Goal: Task Accomplishment & Management: Manage account settings

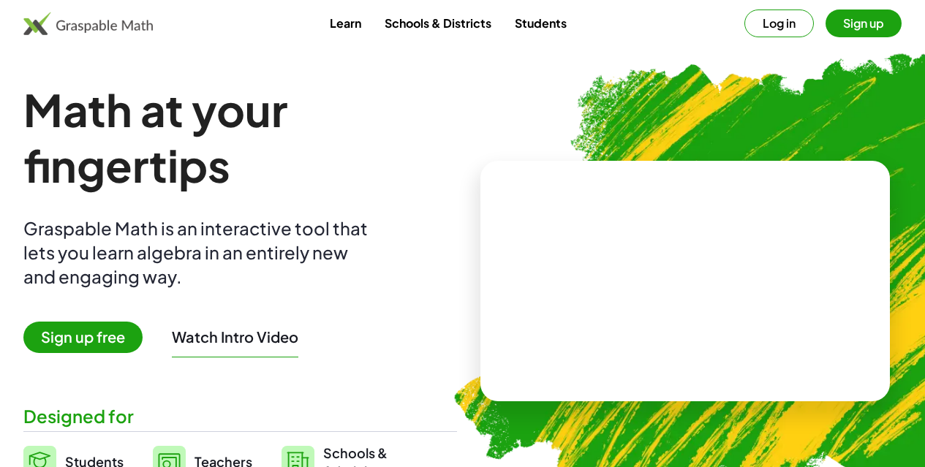
click at [745, 29] on button "Log in" at bounding box center [778, 24] width 69 height 28
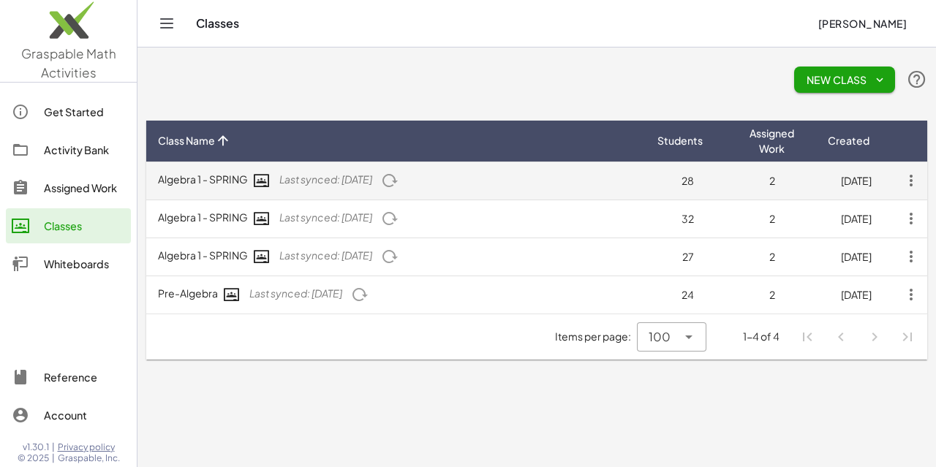
click at [906, 178] on icon "button" at bounding box center [911, 180] width 26 height 26
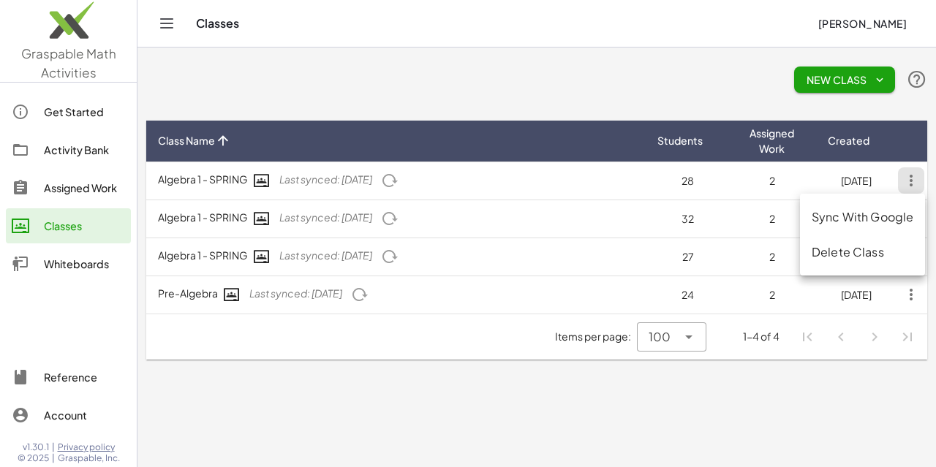
click at [878, 249] on div "Delete Class" at bounding box center [862, 252] width 102 height 18
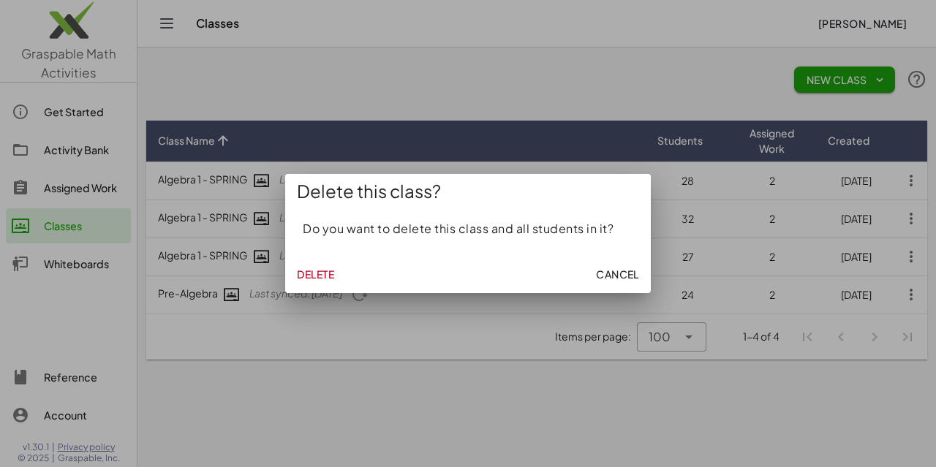
click at [313, 272] on span "Delete" at bounding box center [315, 274] width 37 height 13
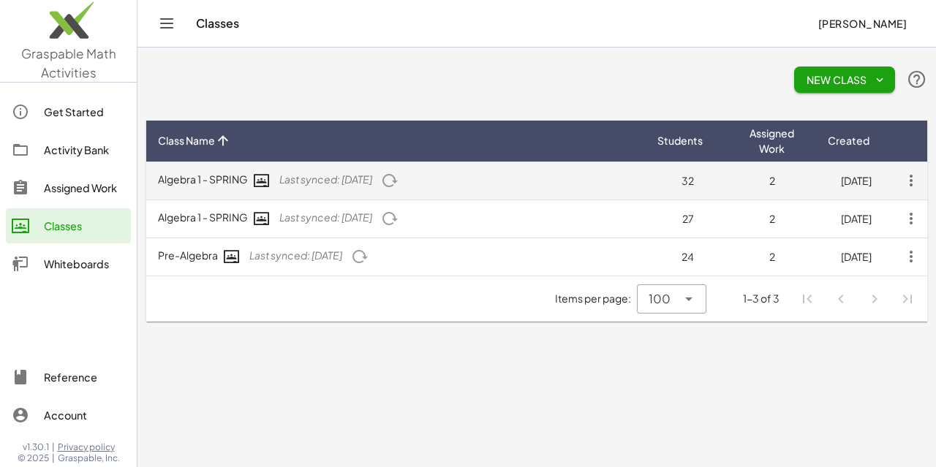
click at [911, 176] on icon "button" at bounding box center [911, 180] width 26 height 26
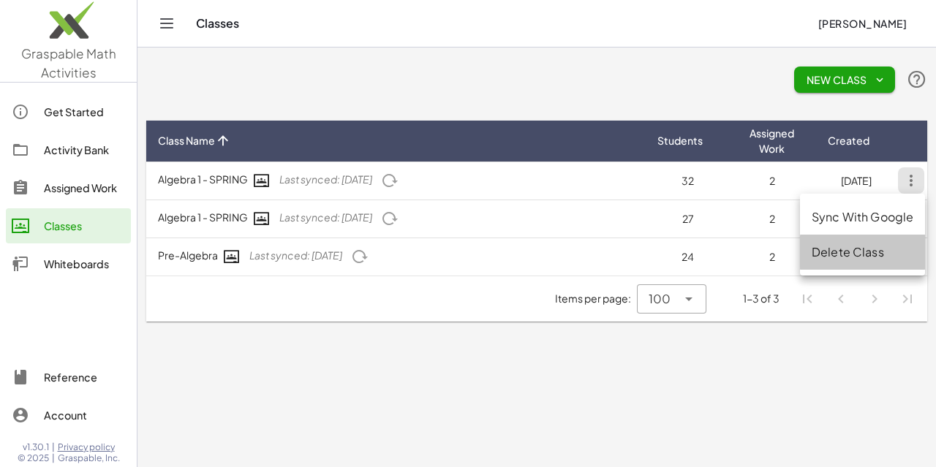
click at [819, 252] on div "Delete Class" at bounding box center [862, 252] width 102 height 18
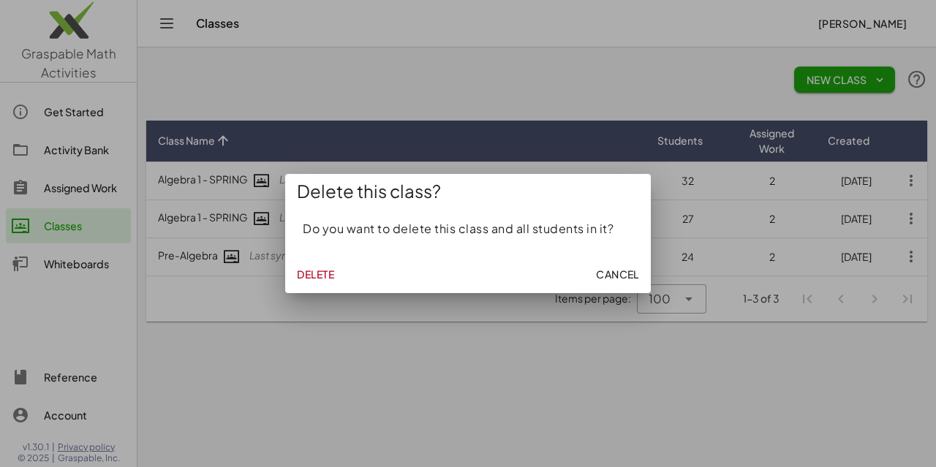
click at [297, 270] on span "Delete" at bounding box center [315, 274] width 37 height 13
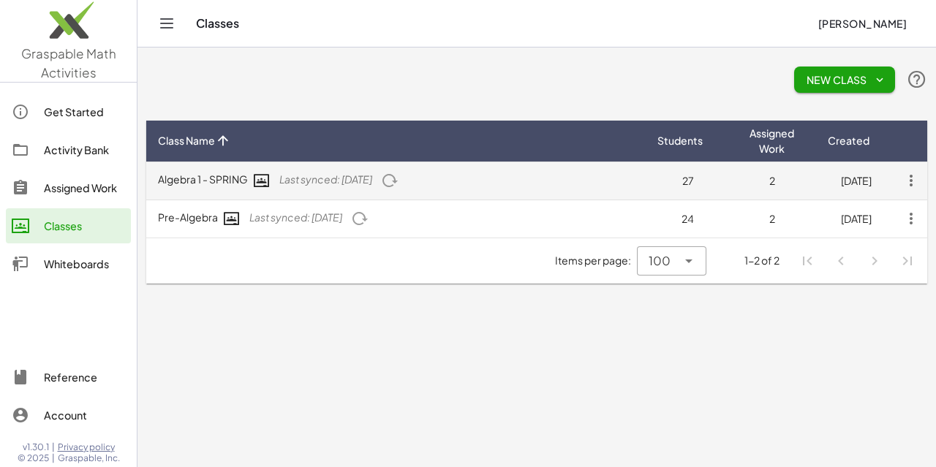
click at [913, 186] on icon "button" at bounding box center [911, 180] width 26 height 26
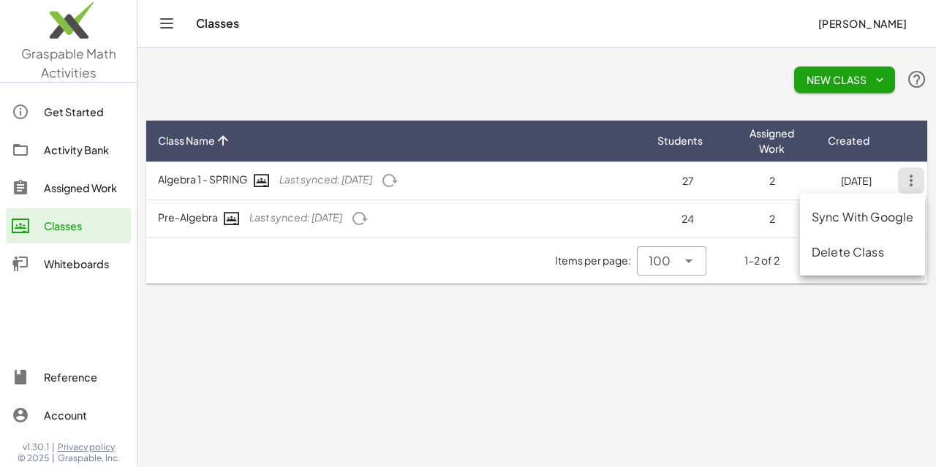
click at [844, 252] on div "Delete Class" at bounding box center [862, 252] width 102 height 18
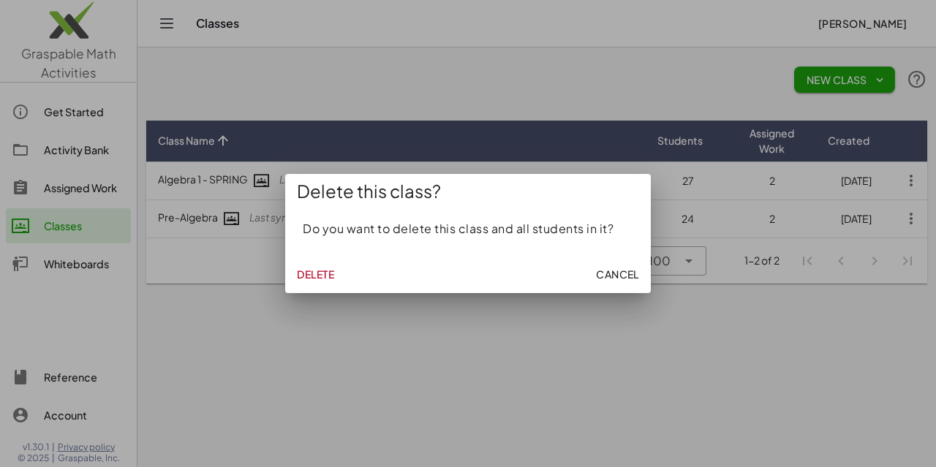
click at [317, 270] on span "Delete" at bounding box center [315, 274] width 37 height 13
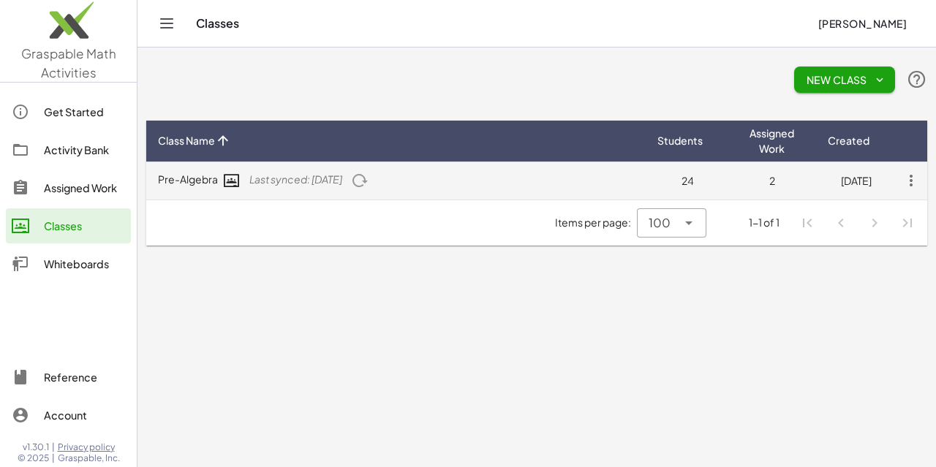
click at [912, 180] on icon "button" at bounding box center [911, 180] width 26 height 26
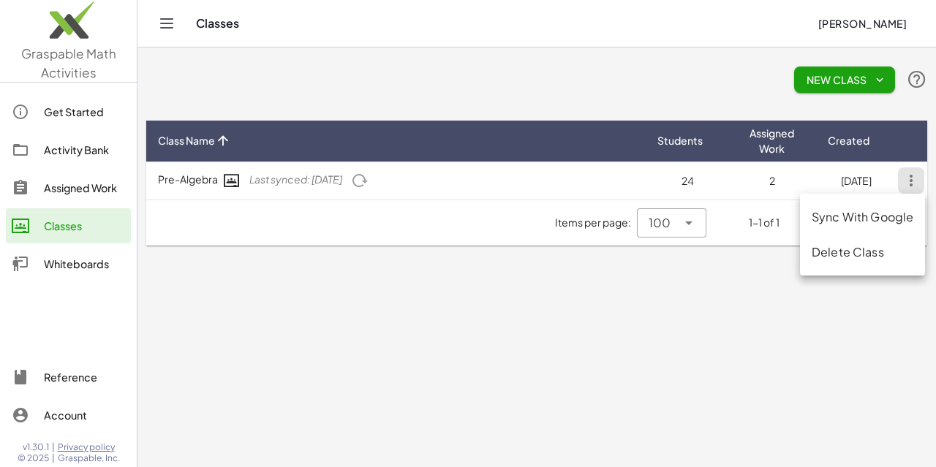
click at [836, 254] on div "Delete Class" at bounding box center [862, 252] width 102 height 18
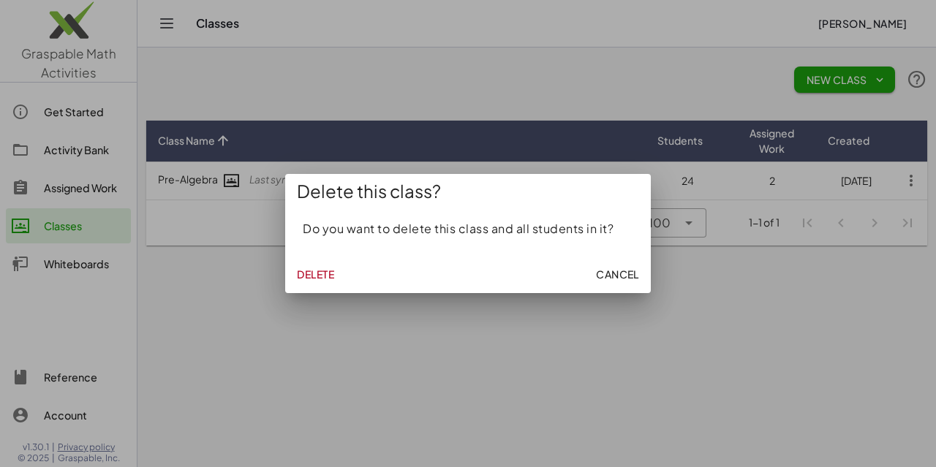
click at [317, 275] on span "Delete" at bounding box center [315, 274] width 37 height 13
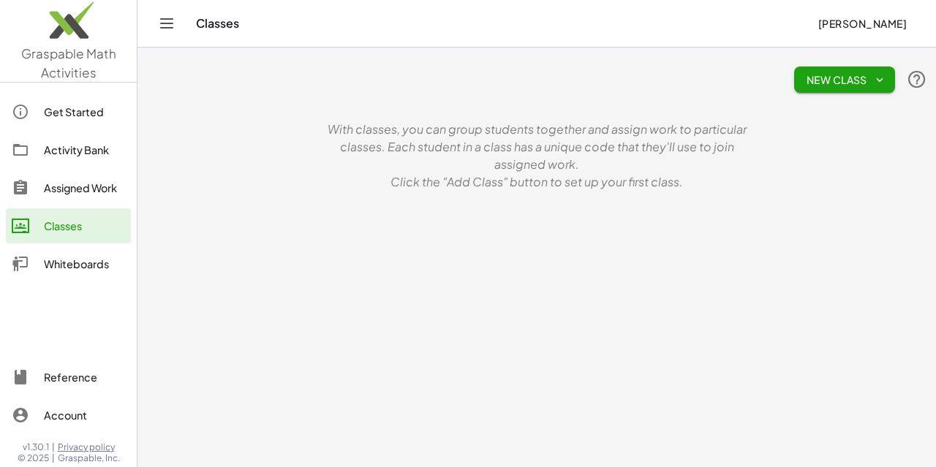
click at [78, 151] on div "Activity Bank" at bounding box center [84, 150] width 81 height 18
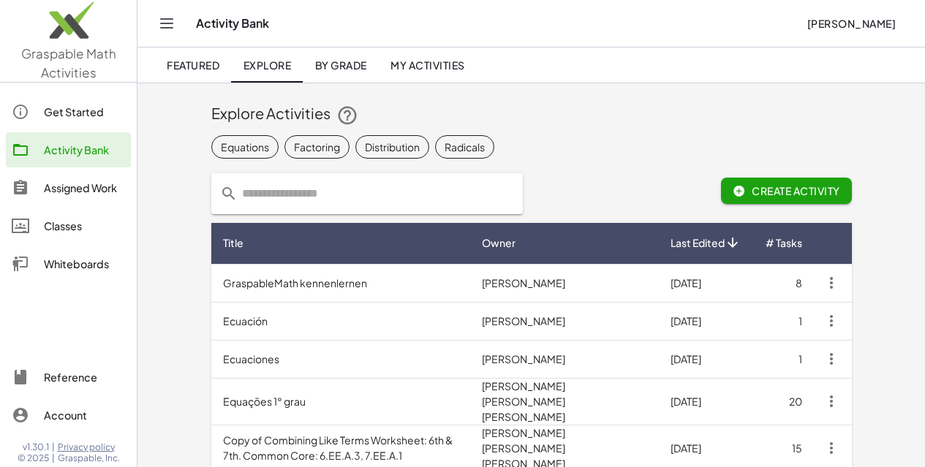
click at [238, 190] on input "text" at bounding box center [376, 193] width 276 height 41
type input "*"
type input "**********"
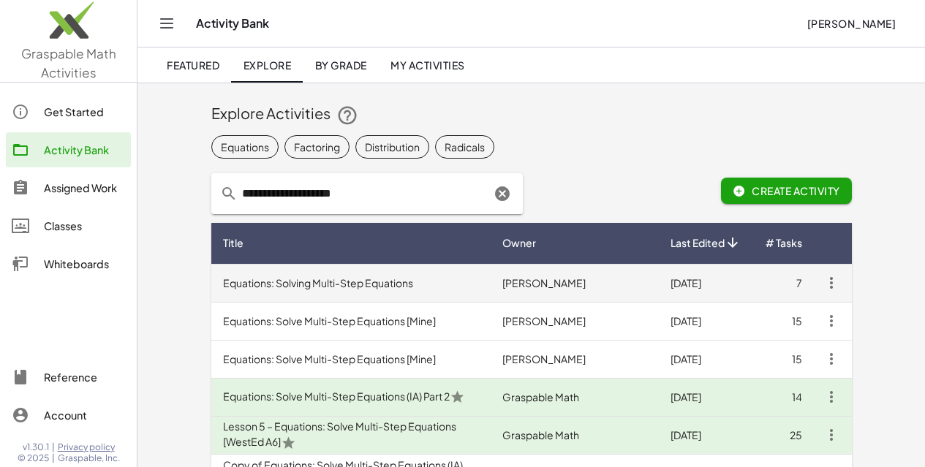
click at [291, 280] on td "Equations: Solving Multi-Step Equations" at bounding box center [351, 283] width 280 height 38
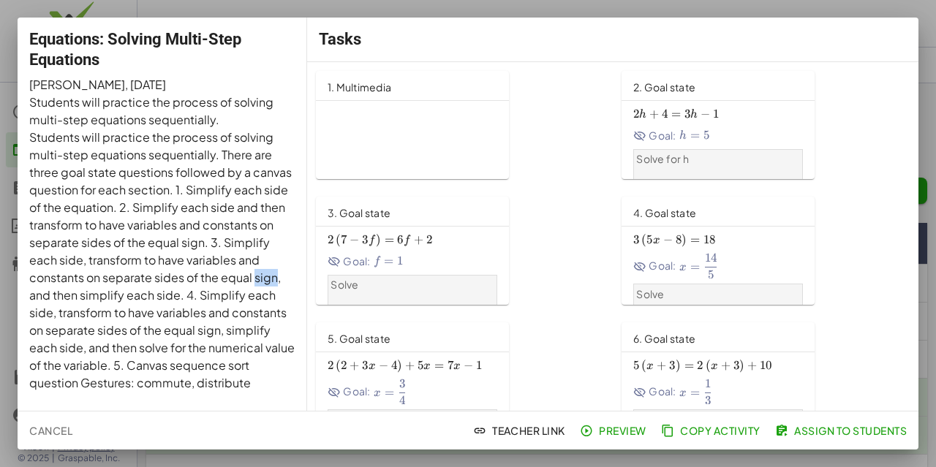
click at [727, 126] on div "2 h + 4 = 3 h − 1 2h+4=3h-1 2 h + 4 = 3 h − 1 Goal: h = 5 h=5 h = 5" at bounding box center [718, 124] width 170 height 40
click at [932, 341] on div at bounding box center [468, 233] width 936 height 467
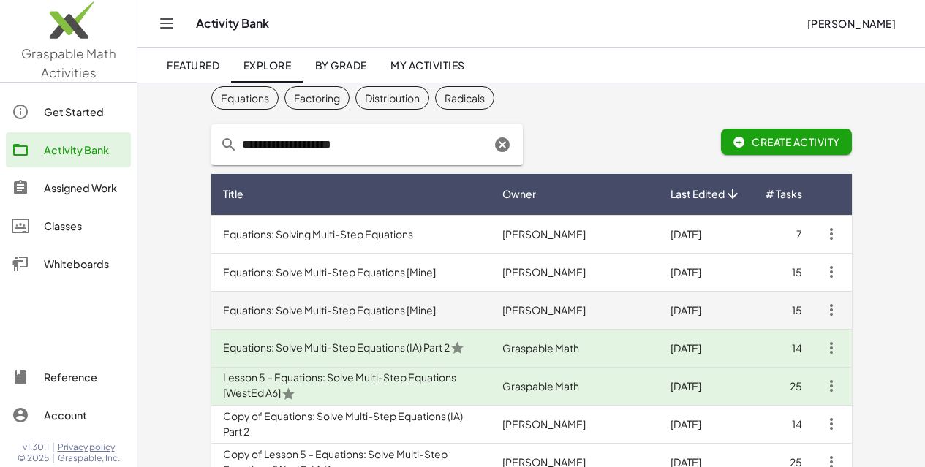
scroll to position [73, 0]
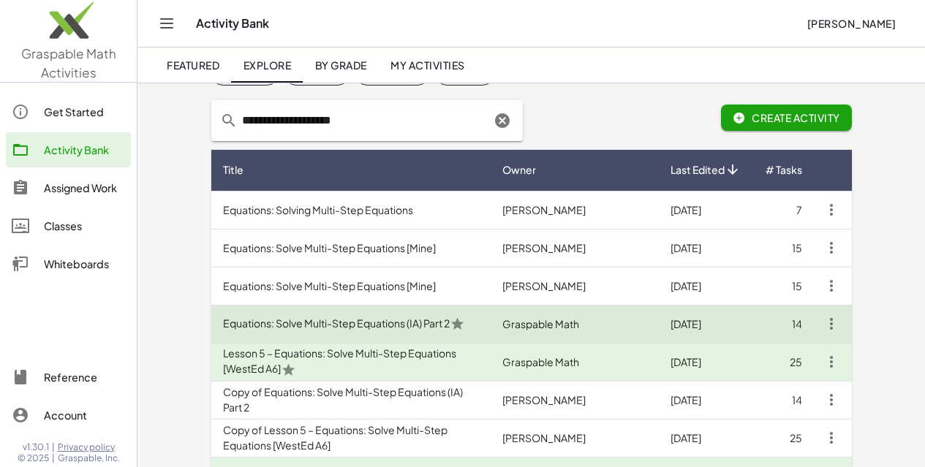
click at [377, 327] on td "Equations: Solve Multi-Step Equations (IA) Part 2" at bounding box center [351, 324] width 280 height 38
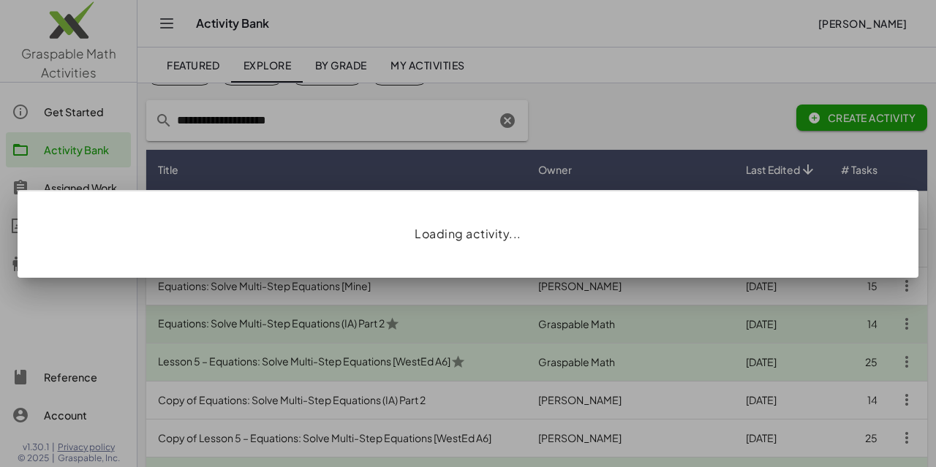
click at [377, 327] on div at bounding box center [468, 233] width 936 height 467
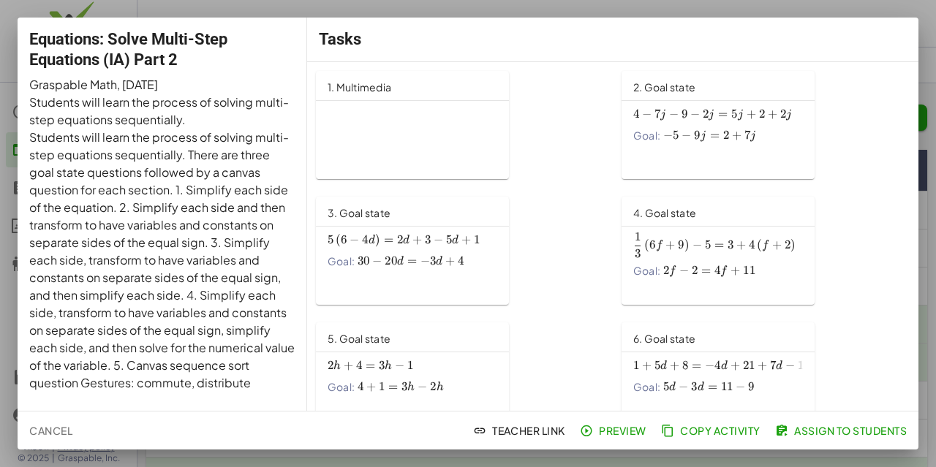
click at [930, 336] on div at bounding box center [468, 233] width 936 height 467
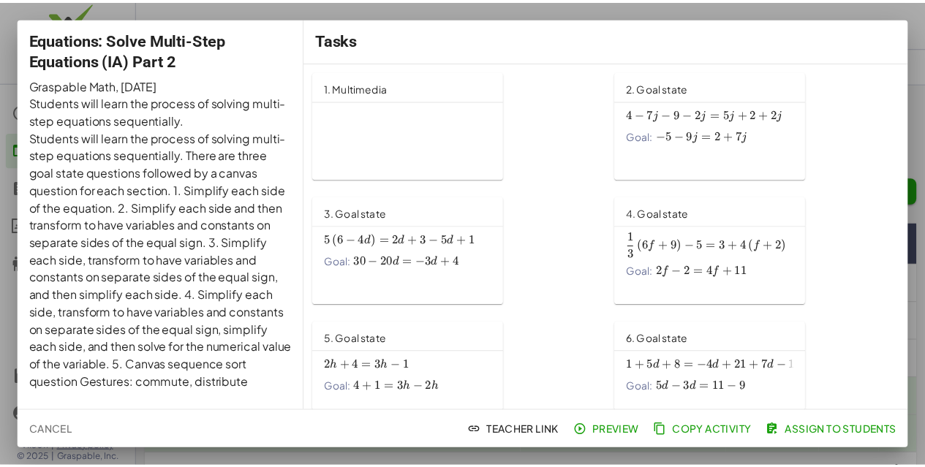
scroll to position [73, 0]
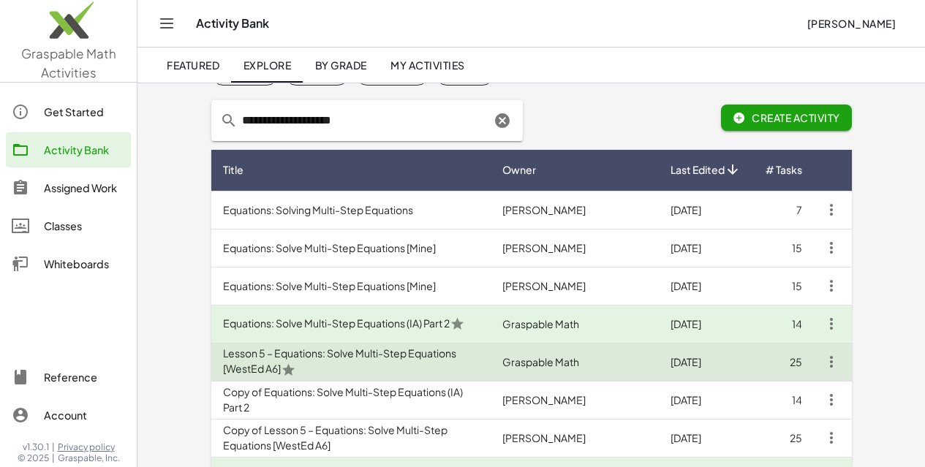
click at [387, 361] on td "Lesson 5 – Equations: Solve Multi-Step Equations [WestEd A6]" at bounding box center [351, 362] width 280 height 38
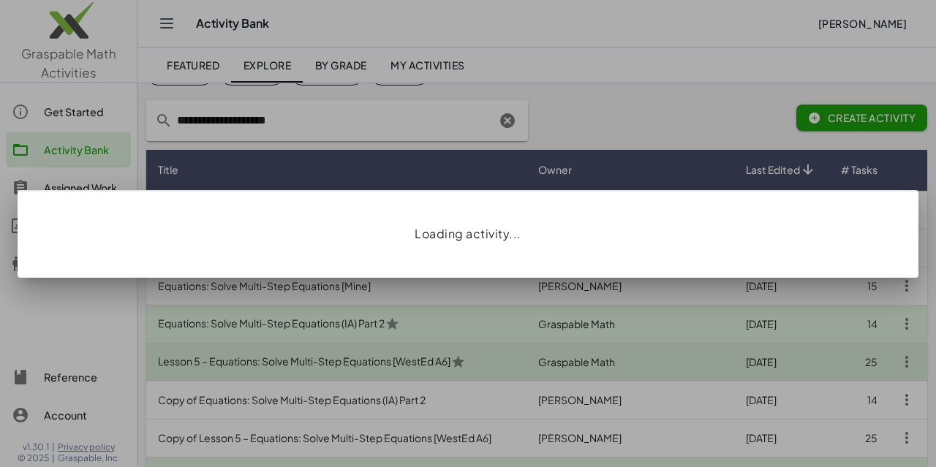
click at [387, 361] on div "Loading activity..." at bounding box center [468, 233] width 936 height 467
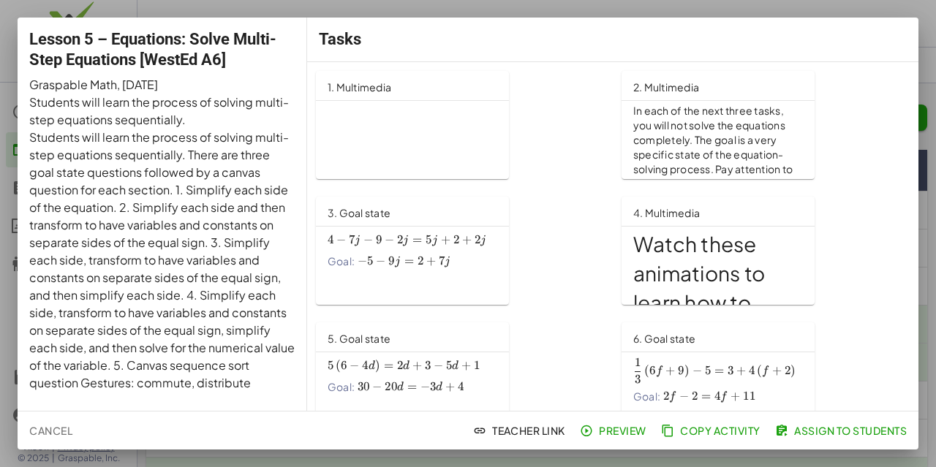
click at [924, 256] on div at bounding box center [468, 233] width 936 height 467
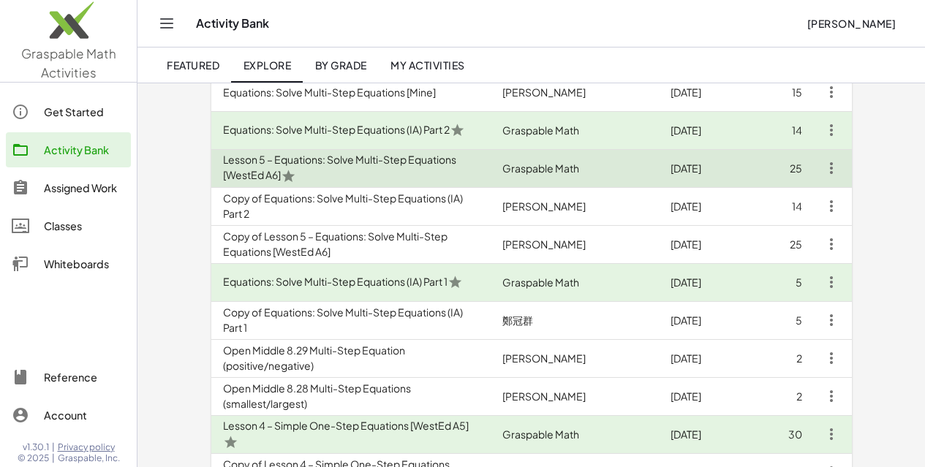
scroll to position [292, 0]
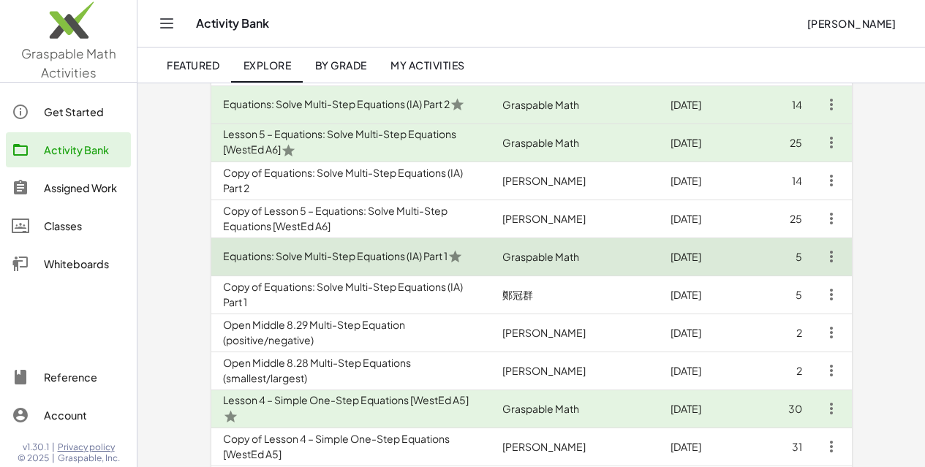
click at [375, 261] on td "Equations: Solve Multi-Step Equations (IA) Part 1" at bounding box center [351, 257] width 280 height 38
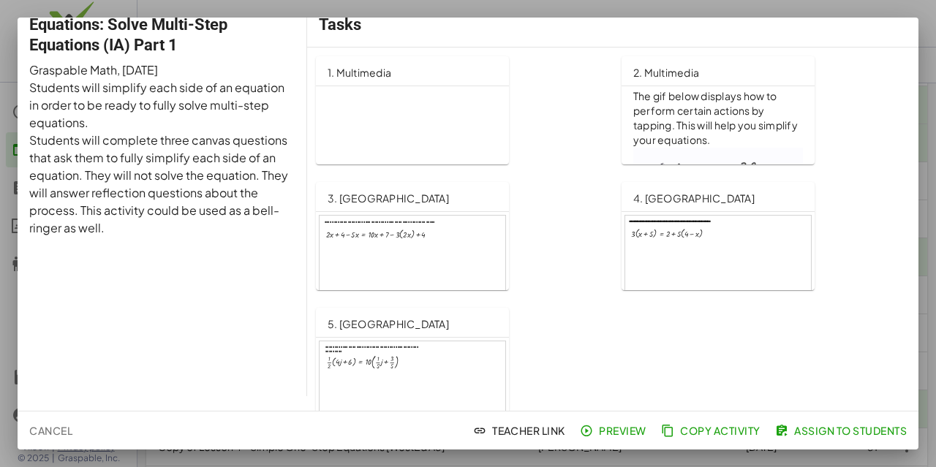
scroll to position [29, 0]
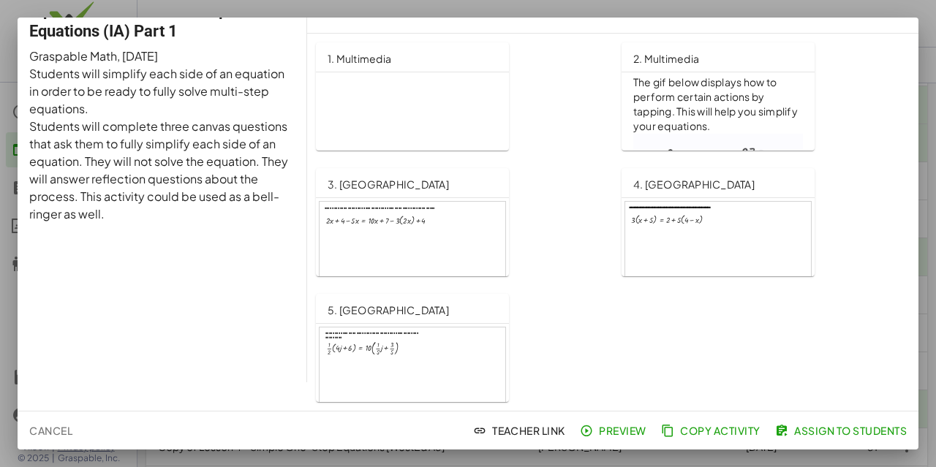
click at [933, 135] on div at bounding box center [468, 233] width 936 height 467
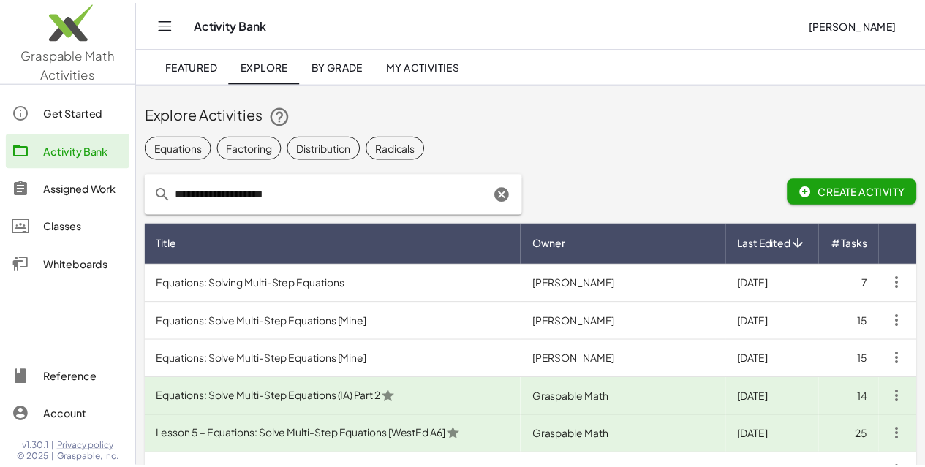
scroll to position [292, 0]
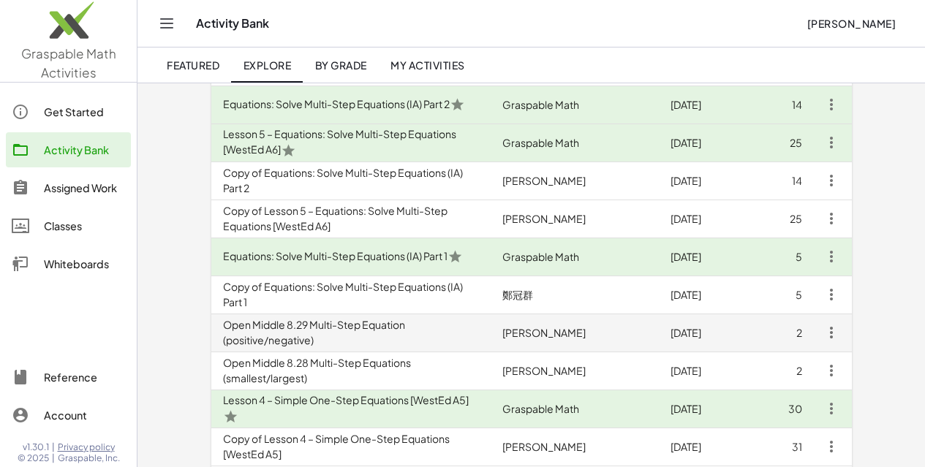
click at [487, 329] on td "Open Middle 8.29 Multi-Step Equation (positive/negative)" at bounding box center [351, 333] width 280 height 38
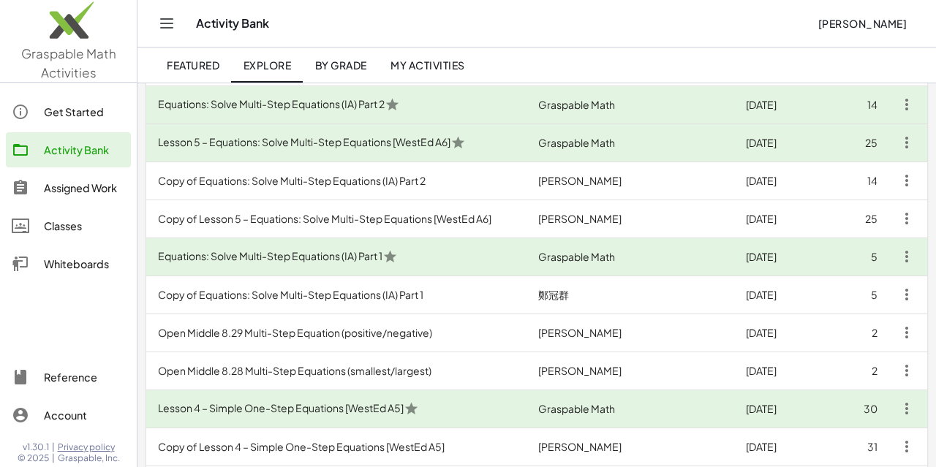
click at [487, 329] on div "Loading activity..." at bounding box center [468, 233] width 936 height 467
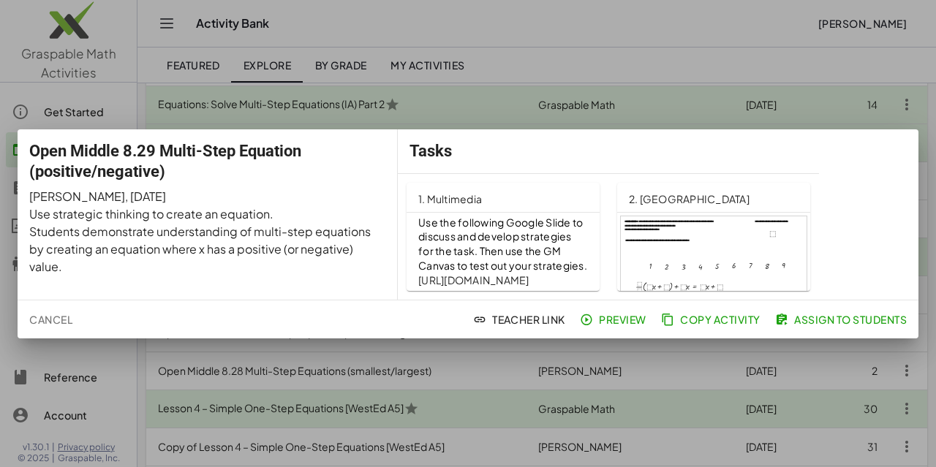
click at [935, 217] on div at bounding box center [468, 233] width 936 height 467
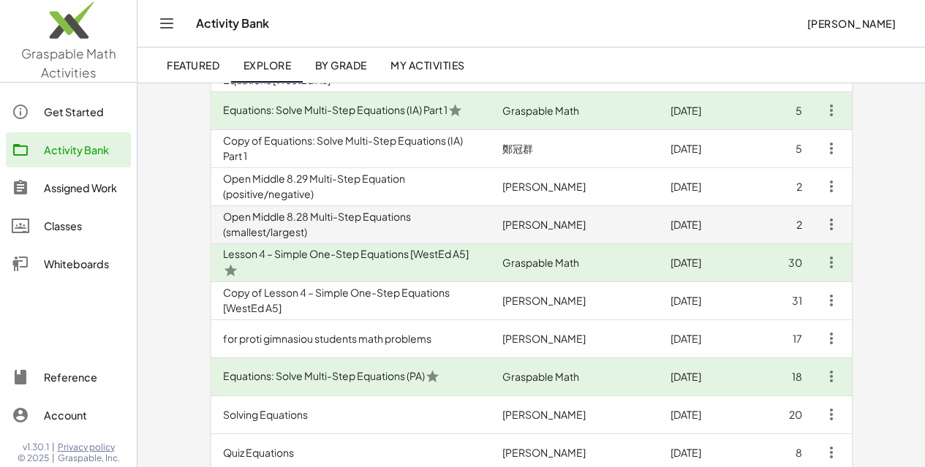
scroll to position [512, 0]
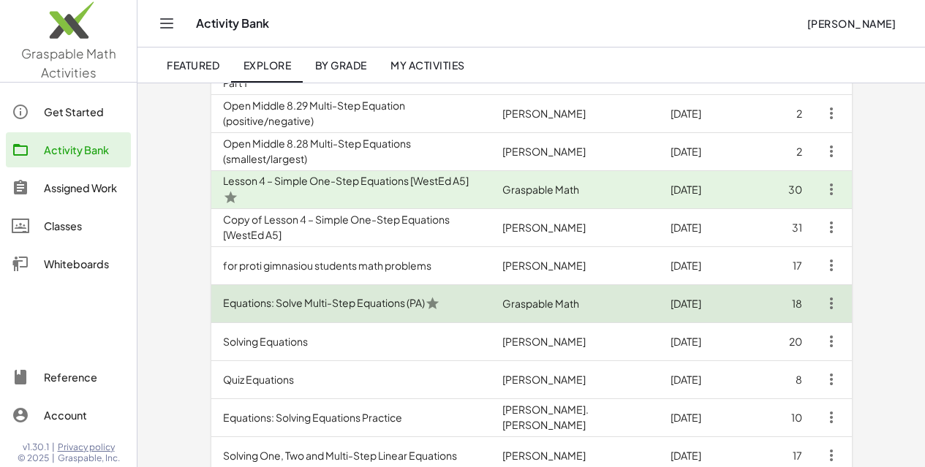
click at [490, 302] on td "Equations: Solve Multi-Step Equations (PA)" at bounding box center [351, 303] width 280 height 38
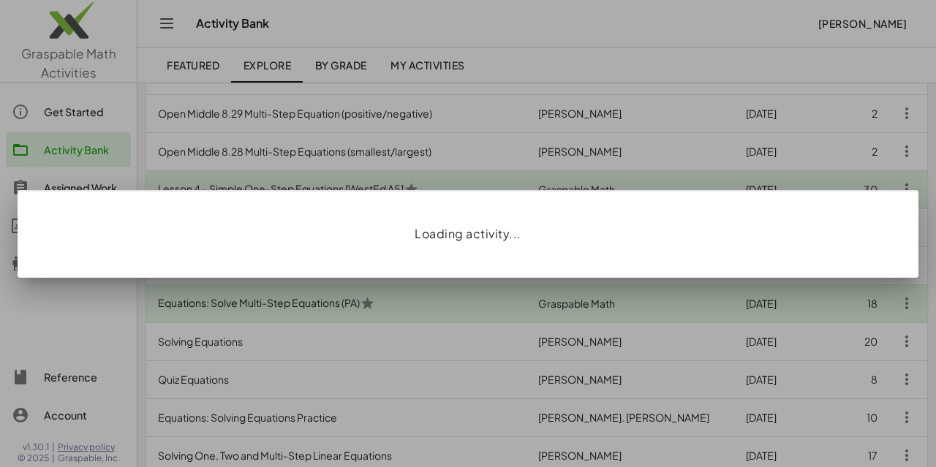
click at [490, 302] on div at bounding box center [468, 233] width 936 height 467
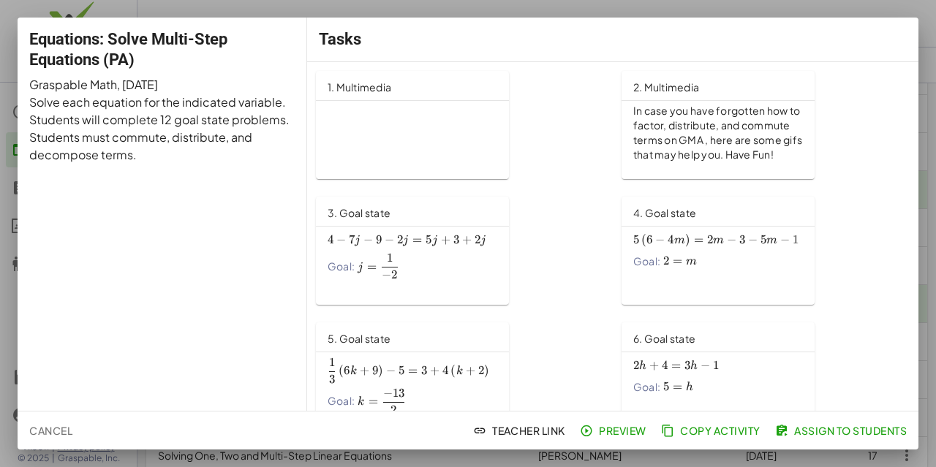
click at [934, 179] on div at bounding box center [468, 233] width 936 height 467
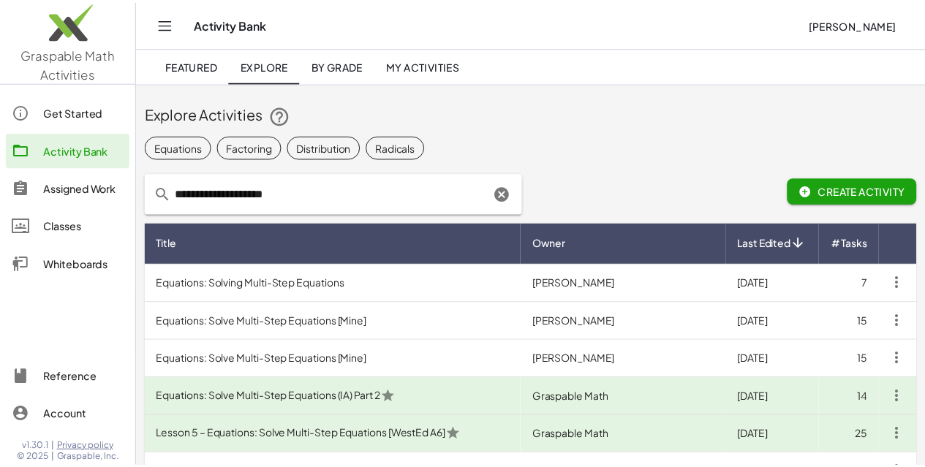
scroll to position [512, 0]
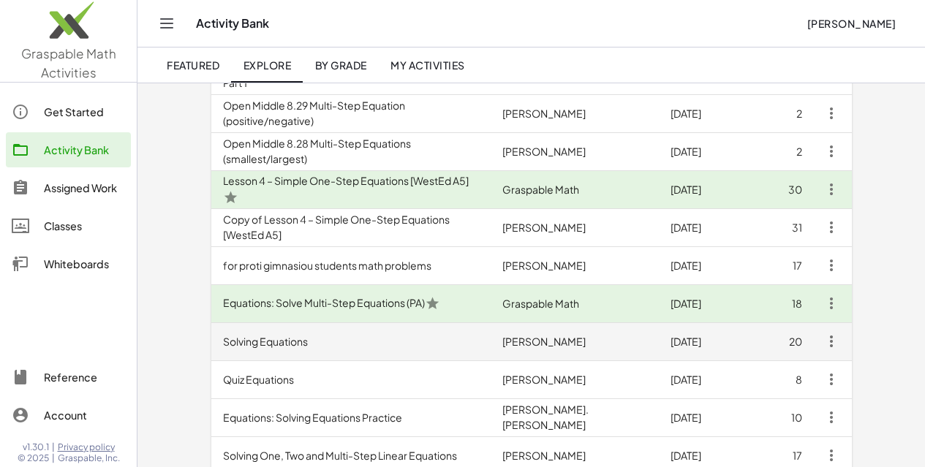
click at [458, 333] on td "Solving Equations" at bounding box center [351, 341] width 280 height 38
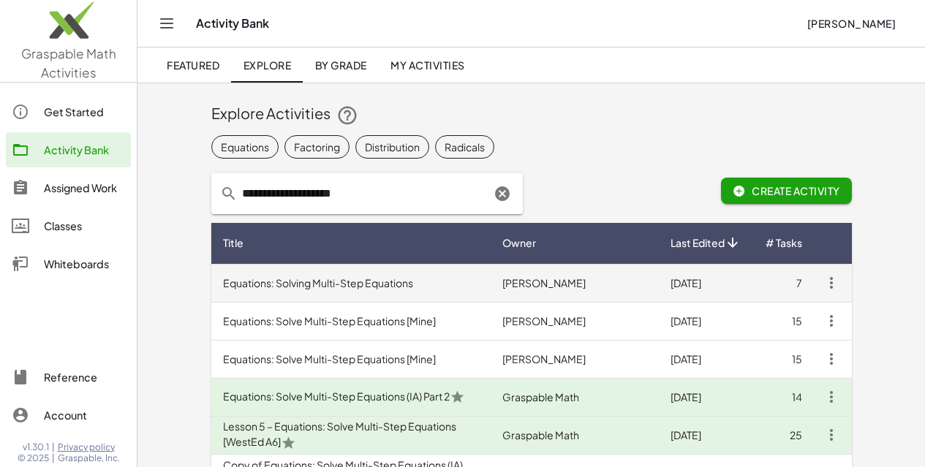
click at [365, 297] on td "Equations: Solving Multi-Step Equations" at bounding box center [351, 283] width 280 height 38
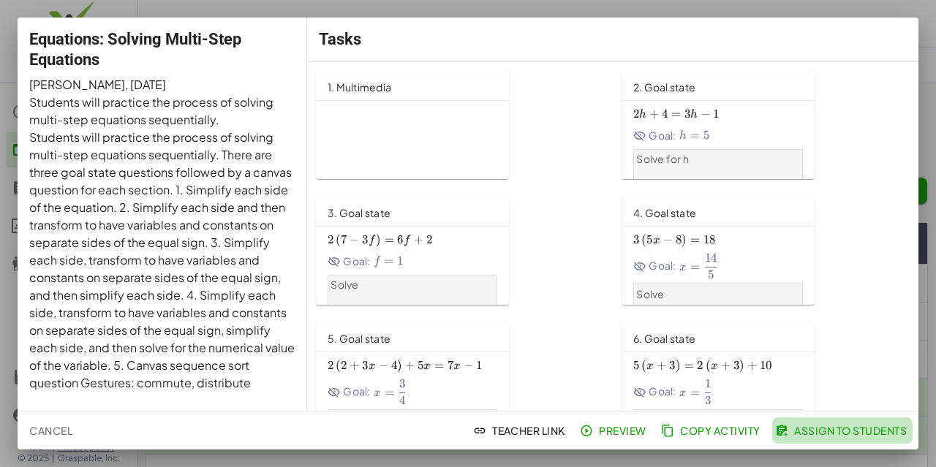
click at [839, 428] on span "Assign to Students" at bounding box center [842, 430] width 129 height 13
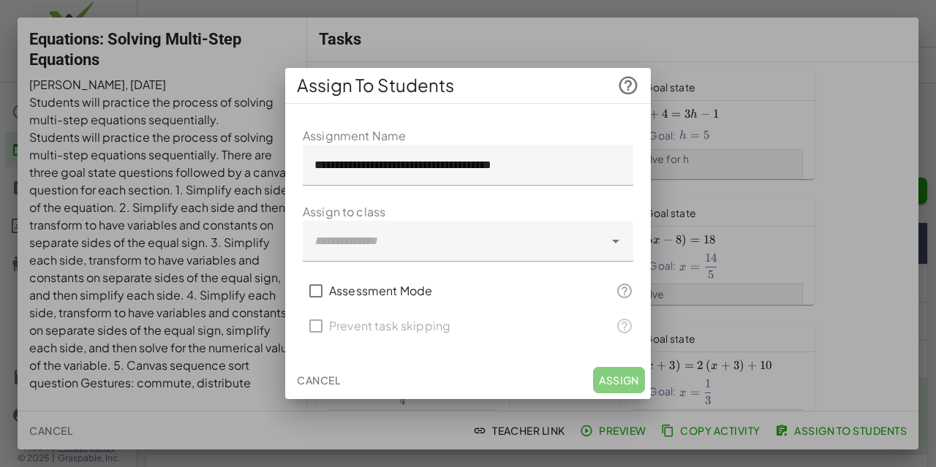
click at [618, 241] on icon at bounding box center [616, 241] width 18 height 18
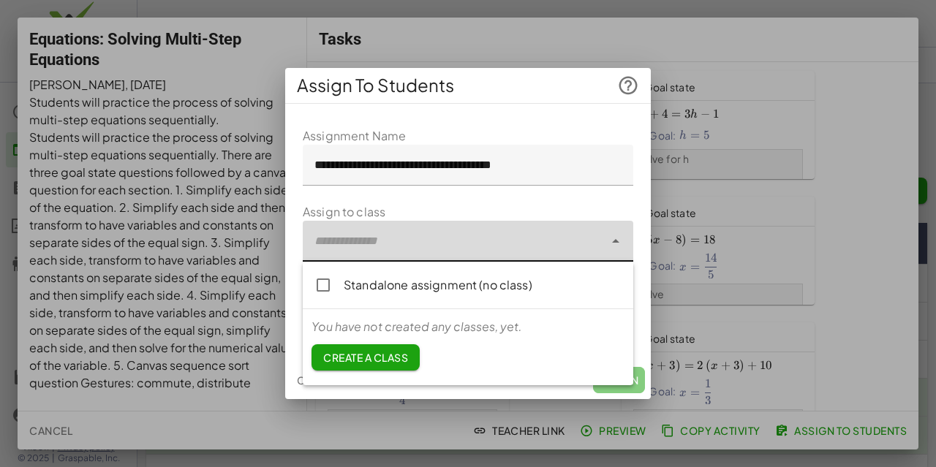
click at [637, 227] on div "**********" at bounding box center [467, 238] width 365 height 246
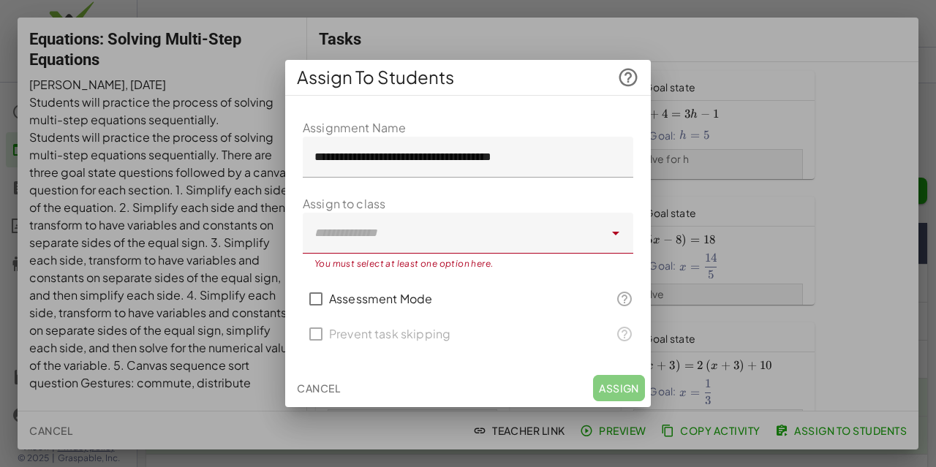
drag, startPoint x: 925, startPoint y: 126, endPoint x: 891, endPoint y: 148, distance: 40.5
click at [925, 126] on div at bounding box center [468, 233] width 936 height 467
click at [316, 379] on button "Cancel" at bounding box center [318, 388] width 55 height 26
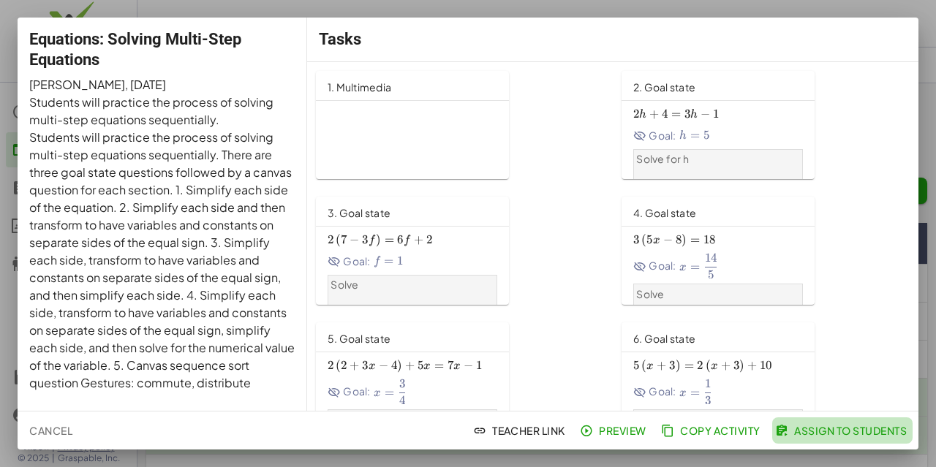
click at [819, 429] on span "Assign to Students" at bounding box center [842, 430] width 129 height 13
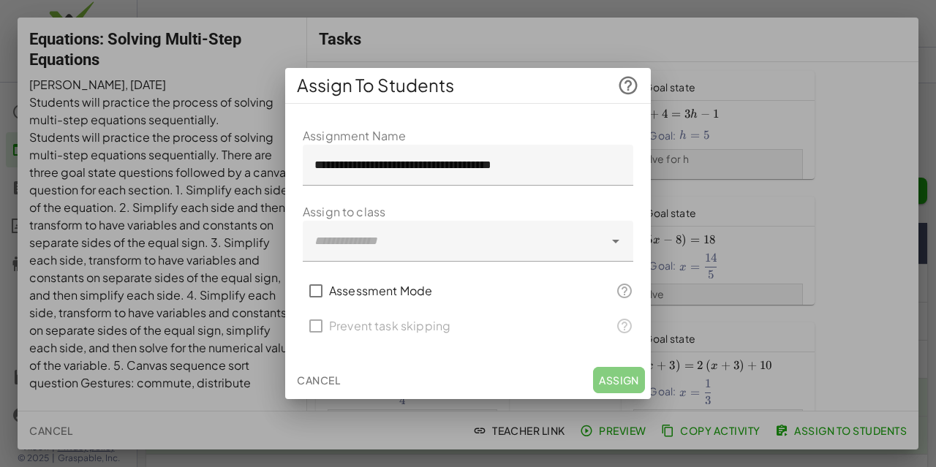
click at [403, 245] on div at bounding box center [453, 241] width 301 height 41
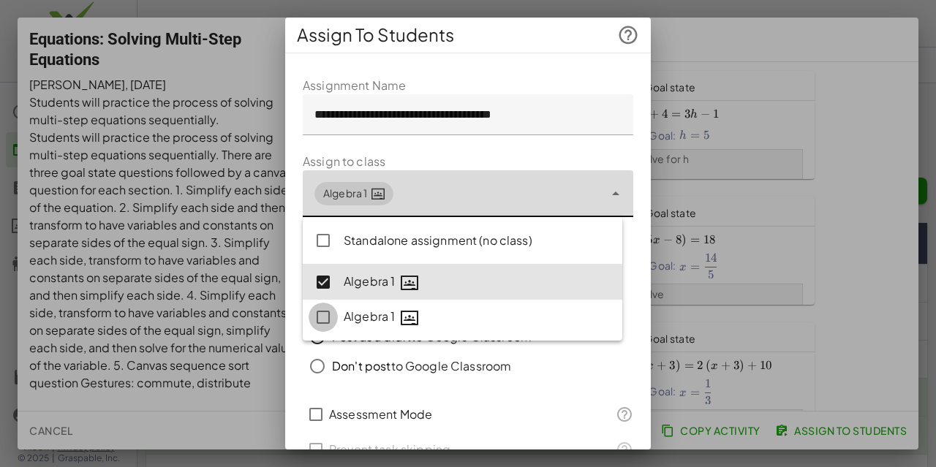
type input "**********"
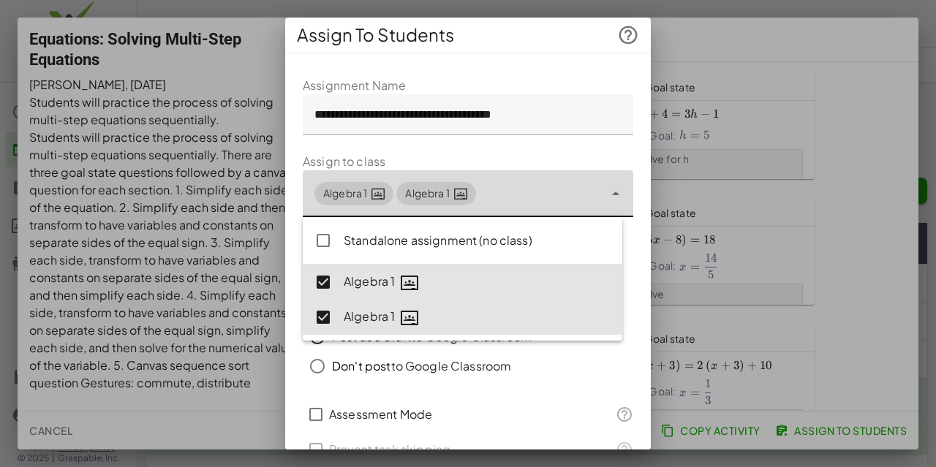
click at [574, 382] on div at bounding box center [468, 389] width 330 height 16
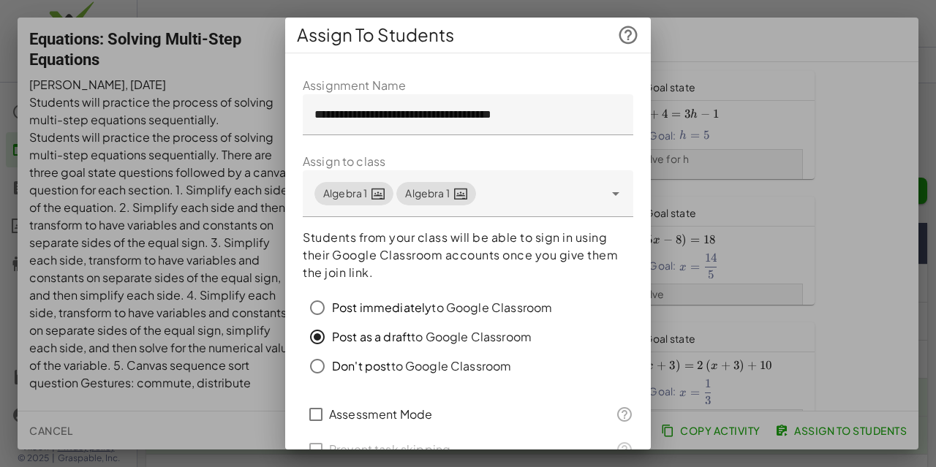
click at [523, 308] on div "Post immediately to Google Classroom" at bounding box center [442, 308] width 220 height 18
click at [513, 344] on div "Post as a draft to Google Classroom" at bounding box center [432, 337] width 200 height 18
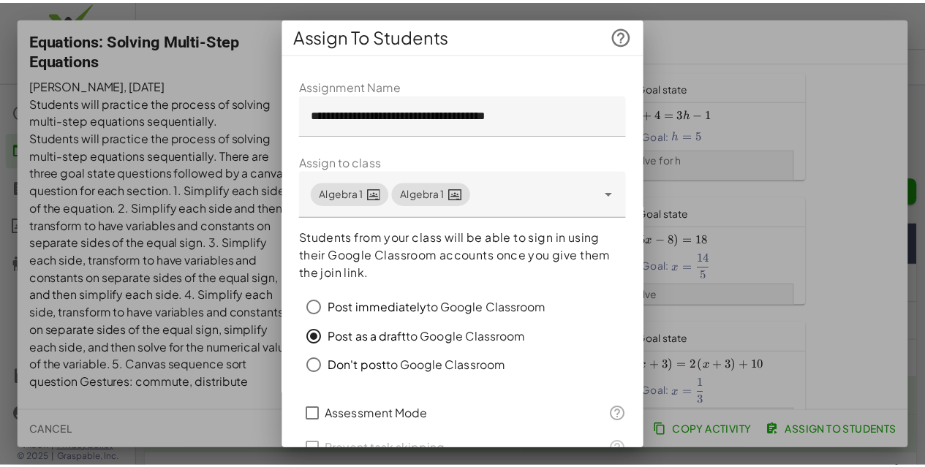
scroll to position [73, 0]
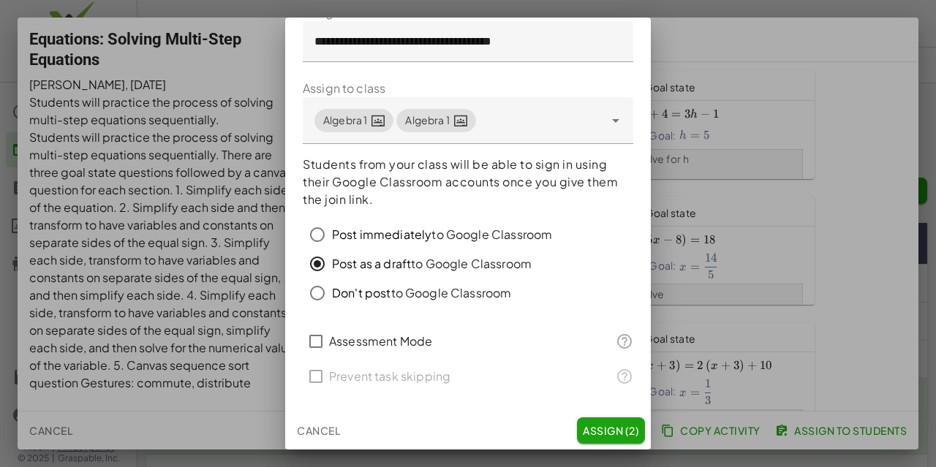
click at [613, 422] on button "Assign (2)" at bounding box center [611, 430] width 68 height 26
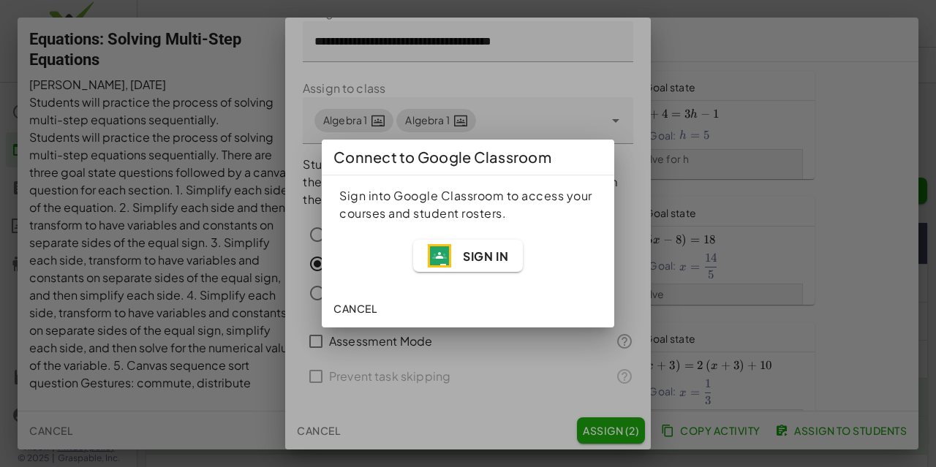
click at [487, 264] on span "Sign In" at bounding box center [468, 255] width 80 height 23
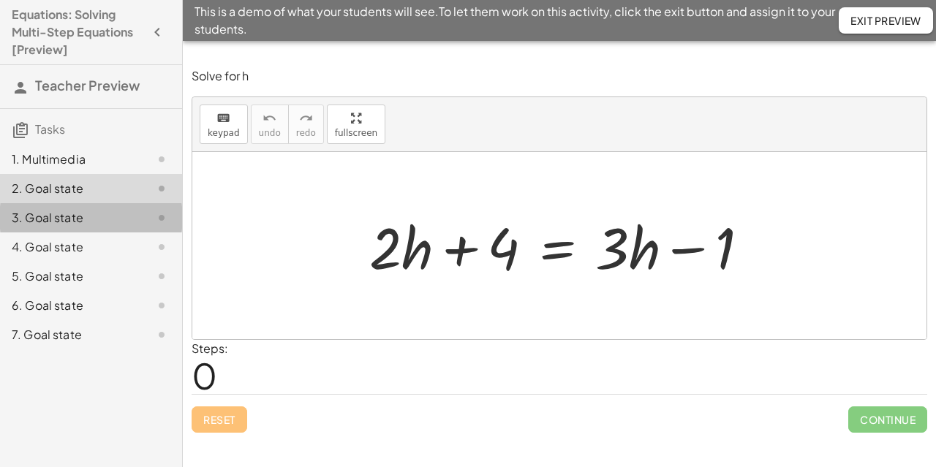
click at [56, 226] on div "3. Goal state" at bounding box center [71, 218] width 118 height 18
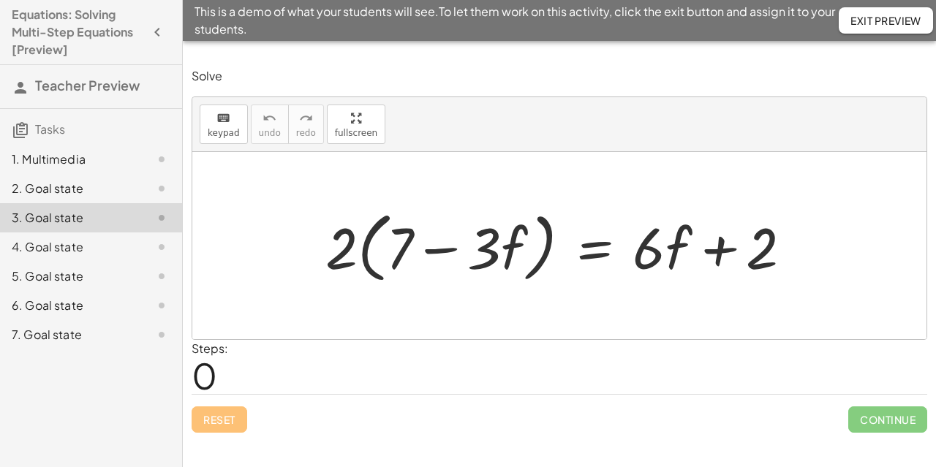
click at [72, 247] on div "4. Goal state" at bounding box center [71, 247] width 118 height 18
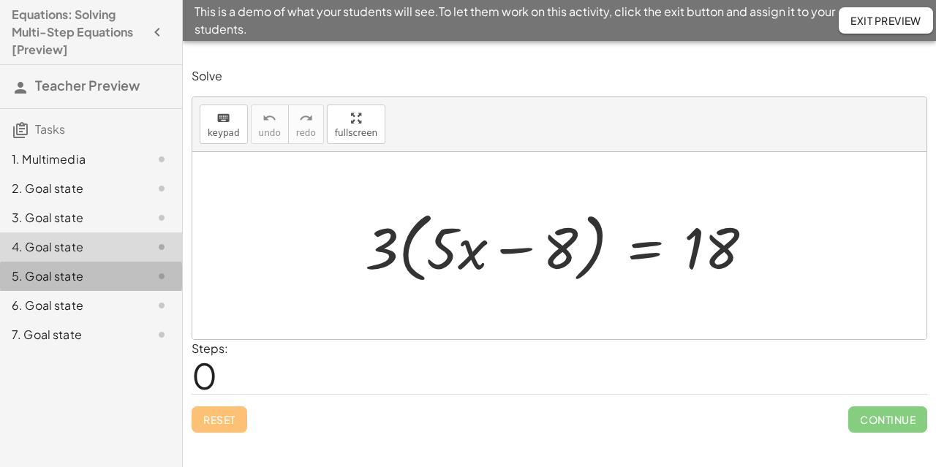
click at [77, 276] on div "5. Goal state" at bounding box center [71, 277] width 118 height 18
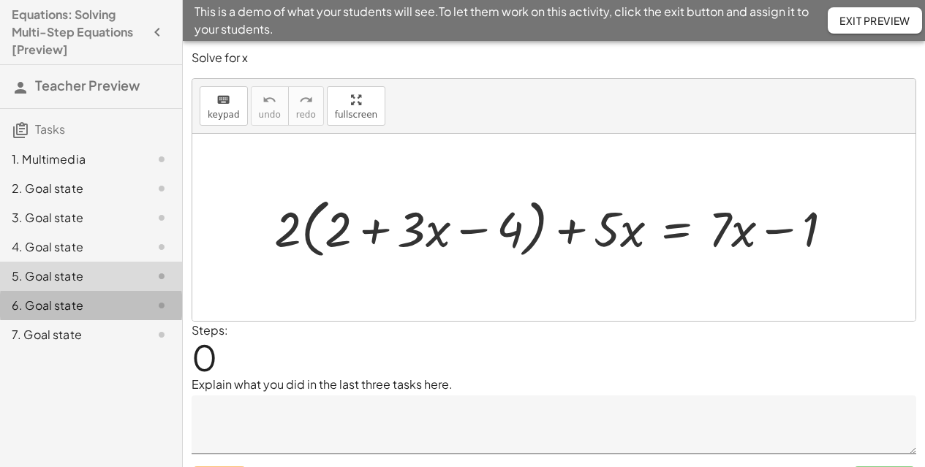
click at [74, 311] on div "6. Goal state" at bounding box center [71, 306] width 118 height 18
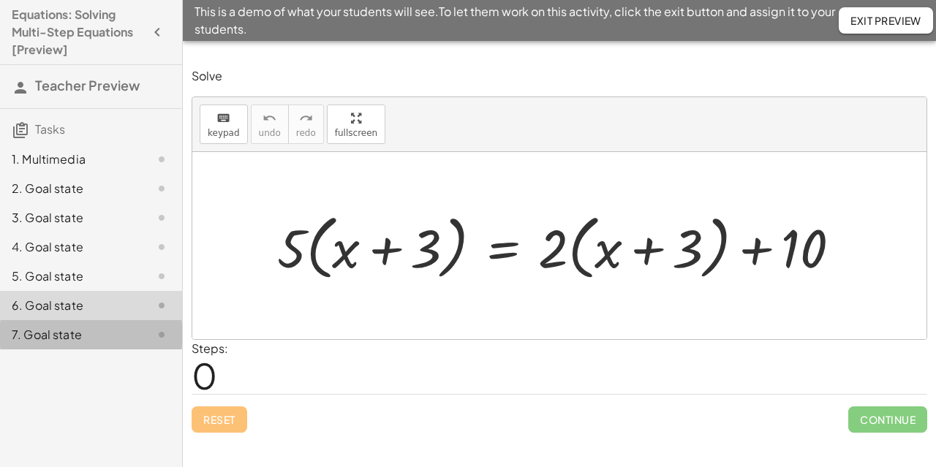
click at [72, 334] on div "7. Goal state" at bounding box center [71, 335] width 118 height 18
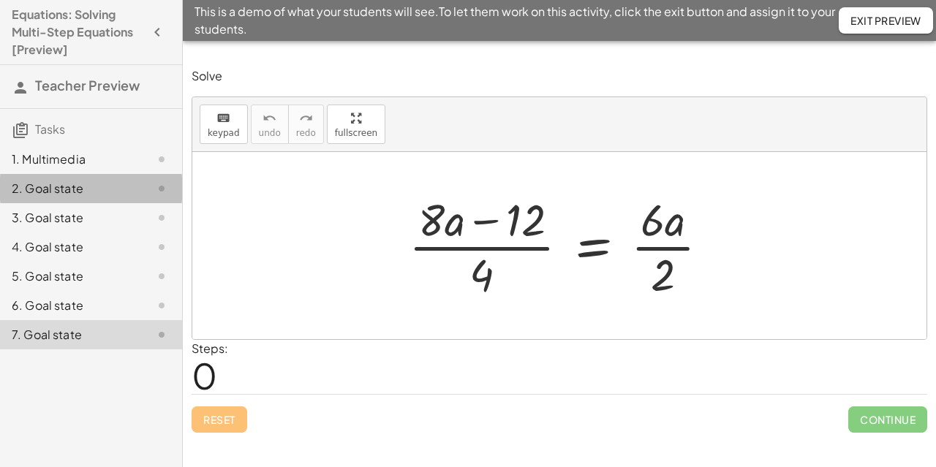
click at [58, 181] on div "2. Goal state" at bounding box center [71, 189] width 118 height 18
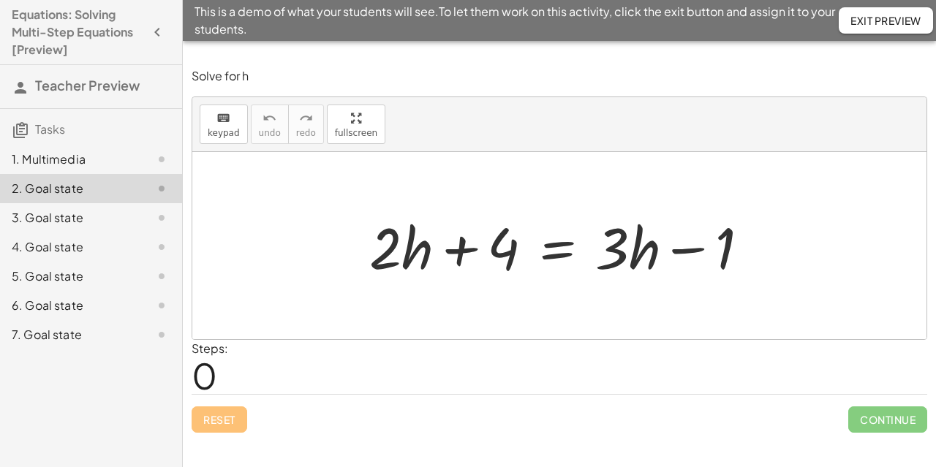
click at [887, 18] on span "Exit Preview" at bounding box center [885, 20] width 71 height 13
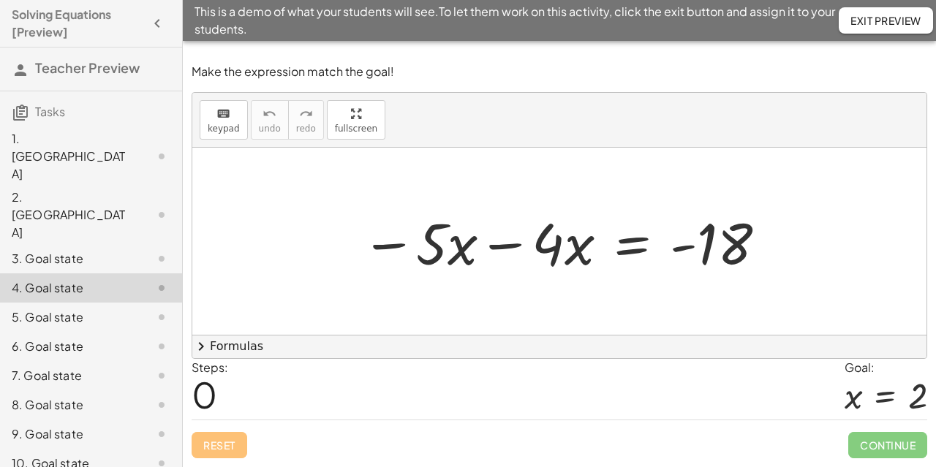
click at [104, 279] on div "4. Goal state" at bounding box center [71, 288] width 118 height 18
click at [103, 250] on div "3. Goal state" at bounding box center [71, 259] width 118 height 18
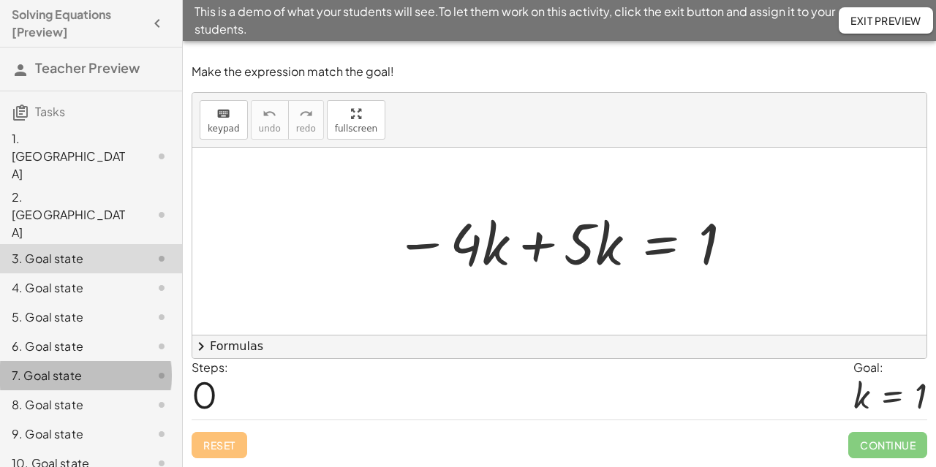
click at [96, 420] on div "7. Goal state" at bounding box center [91, 434] width 182 height 29
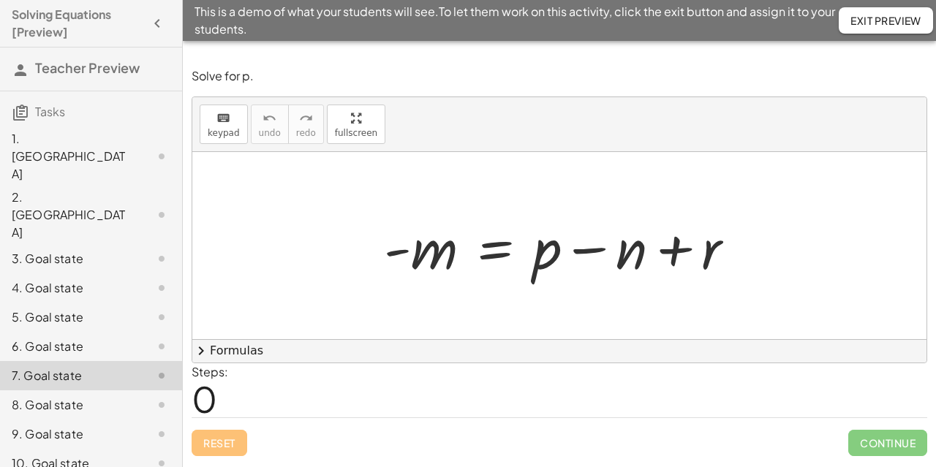
scroll to position [73, 0]
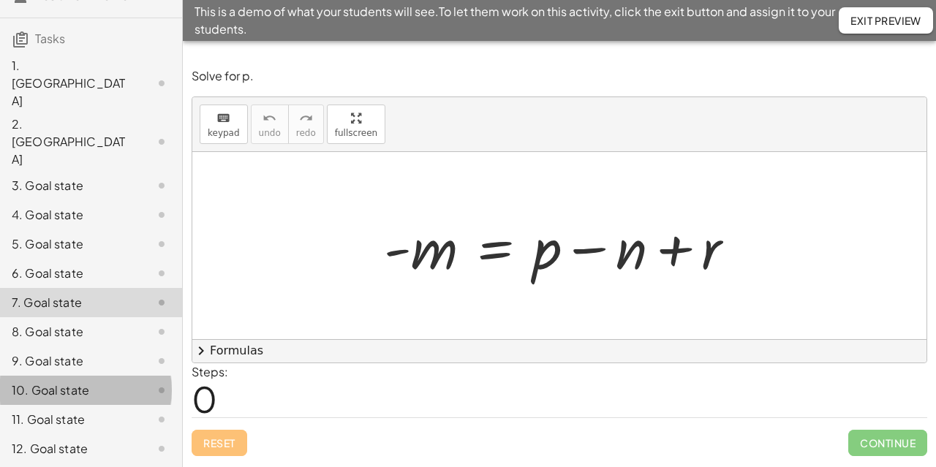
click at [89, 434] on div "10. Goal state" at bounding box center [91, 448] width 182 height 29
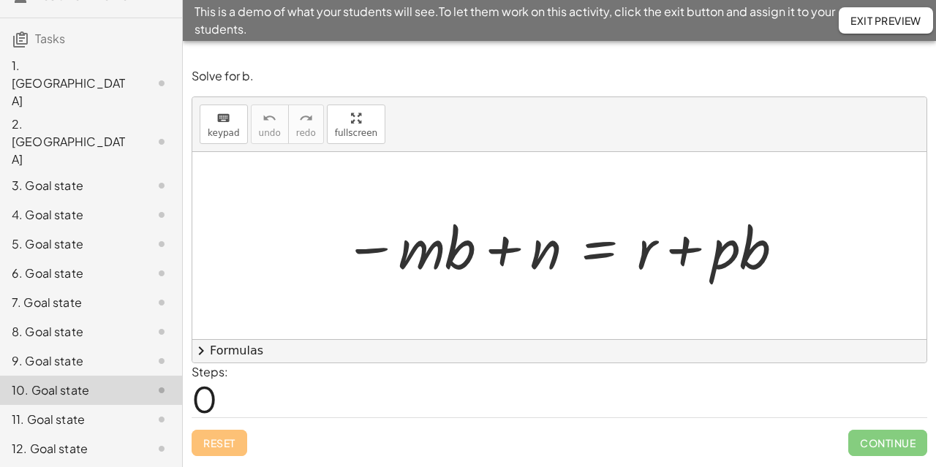
click at [64, 440] on div "12. Goal state" at bounding box center [71, 449] width 118 height 18
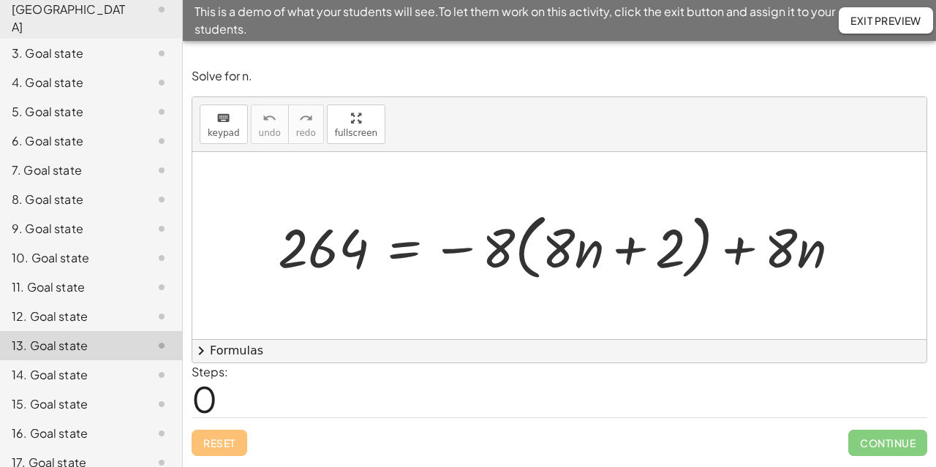
scroll to position [251, 0]
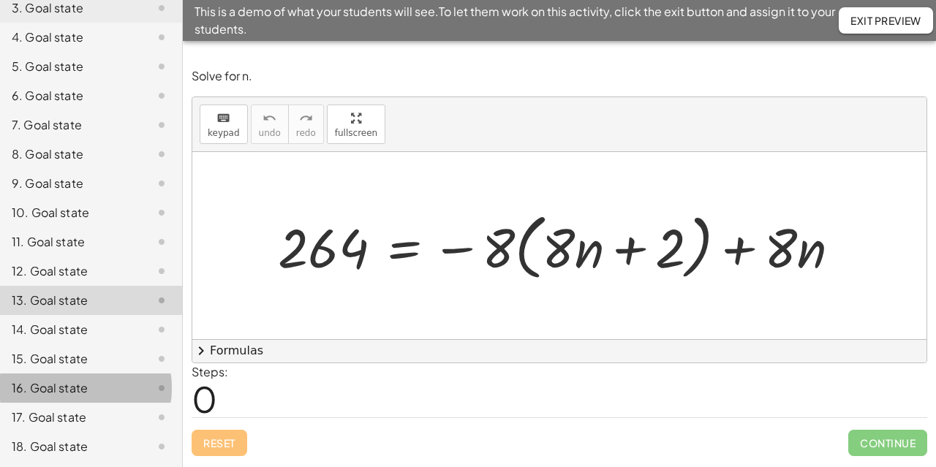
click at [75, 432] on div "16. Goal state" at bounding box center [91, 446] width 182 height 29
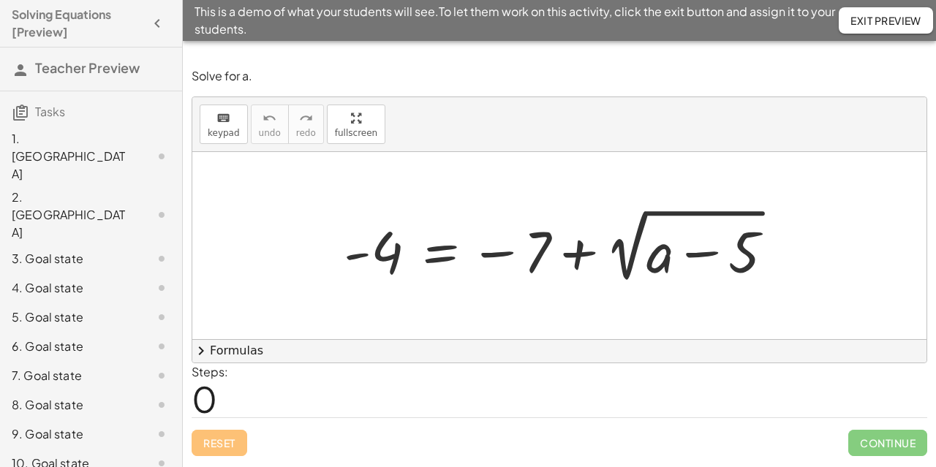
drag, startPoint x: 45, startPoint y: 143, endPoint x: 106, endPoint y: 171, distance: 67.4
click at [45, 143] on div "1. Canvas" at bounding box center [71, 156] width 118 height 53
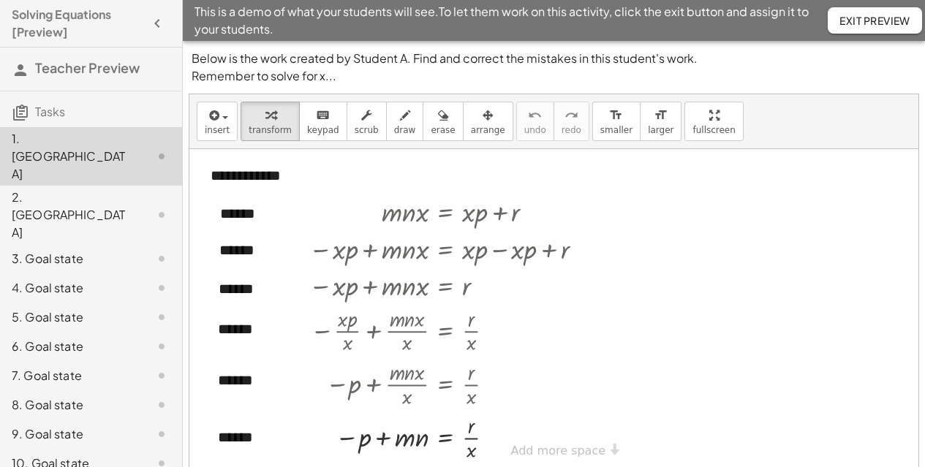
click at [872, 20] on span "Exit Preview" at bounding box center [874, 20] width 71 height 13
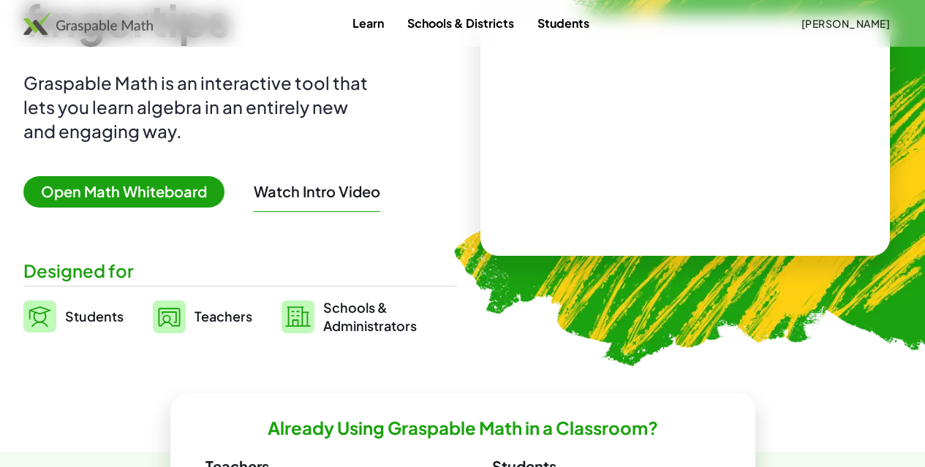
scroll to position [292, 0]
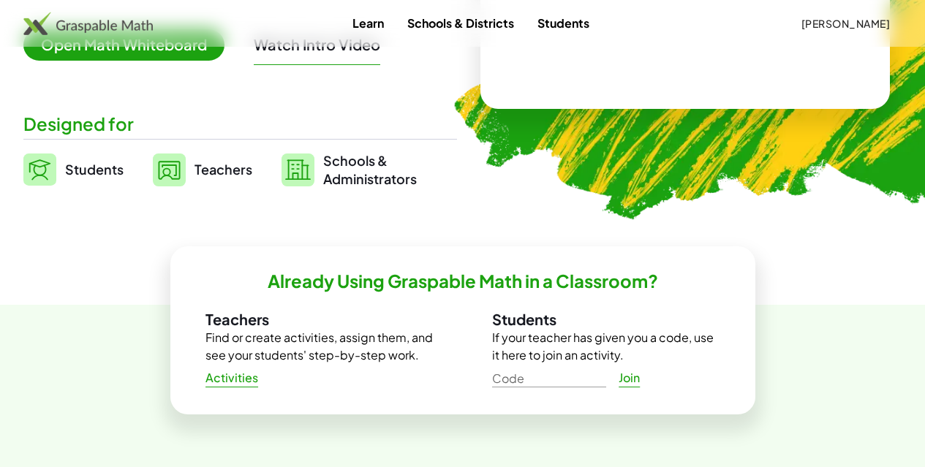
click at [244, 178] on span "Teachers" at bounding box center [223, 169] width 58 height 17
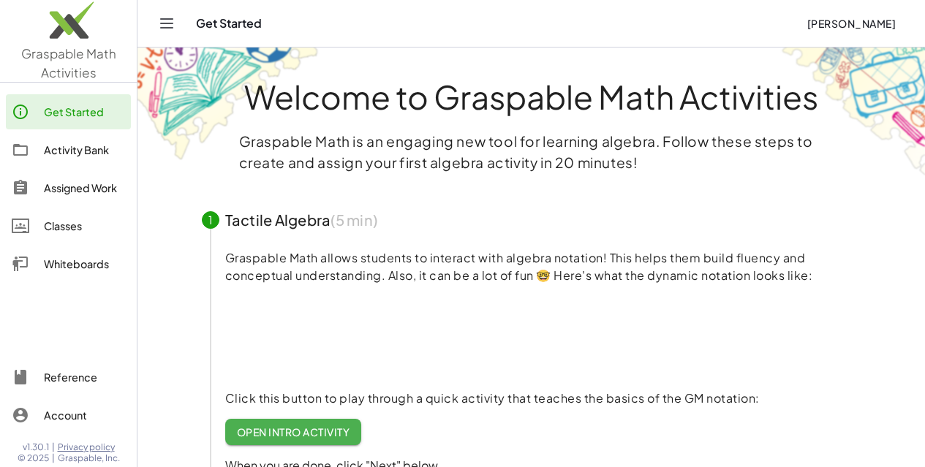
click at [58, 219] on div "Classes" at bounding box center [84, 226] width 81 height 18
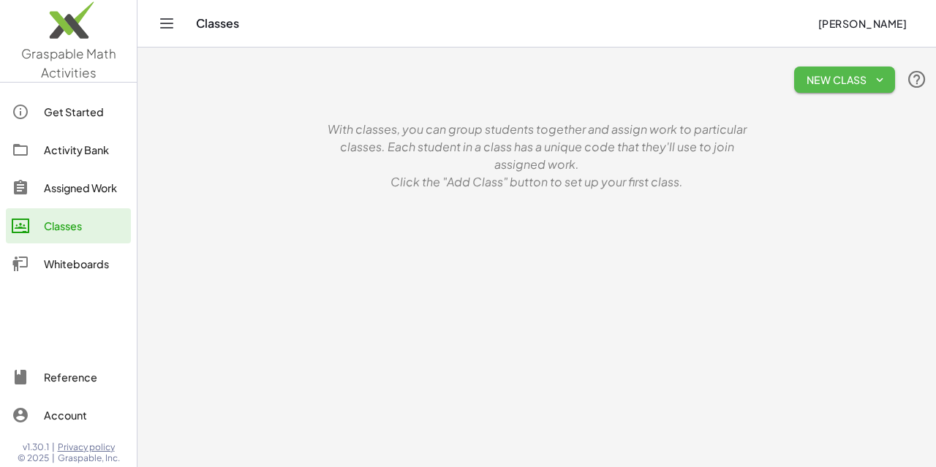
click at [881, 79] on icon "button" at bounding box center [879, 79] width 13 height 13
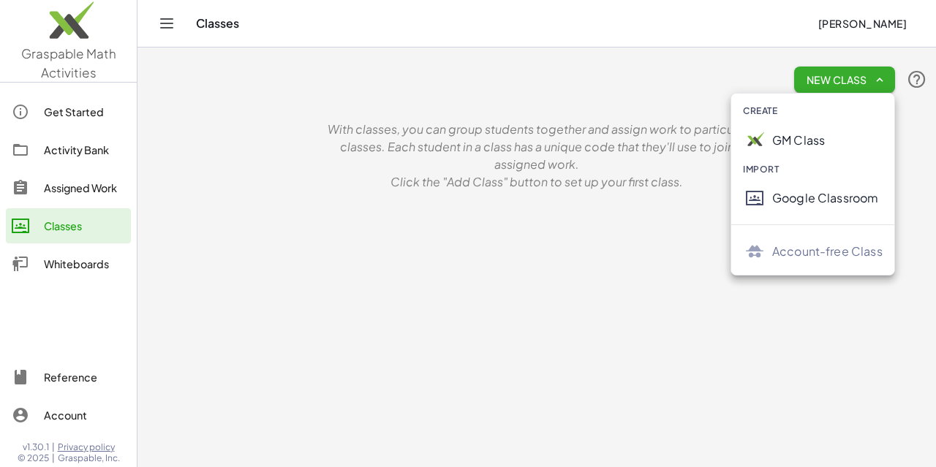
click at [830, 193] on div "Google Classroom" at bounding box center [827, 198] width 110 height 18
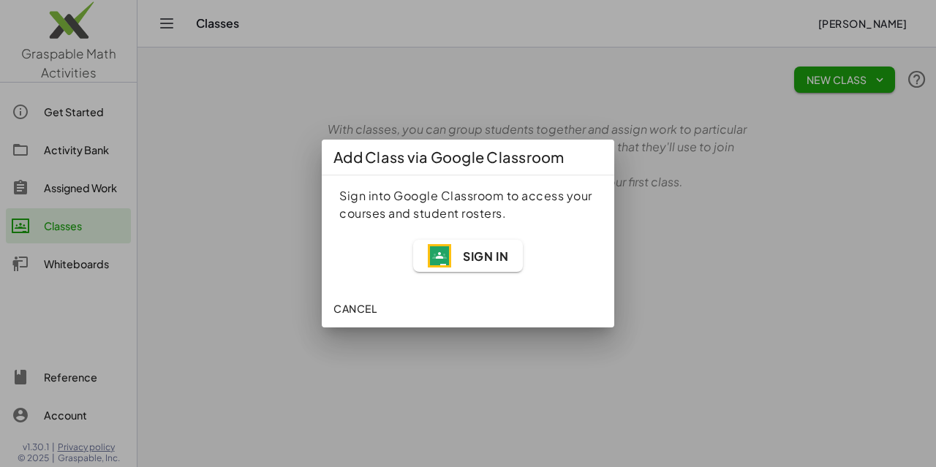
click at [450, 253] on img "button" at bounding box center [439, 255] width 23 height 23
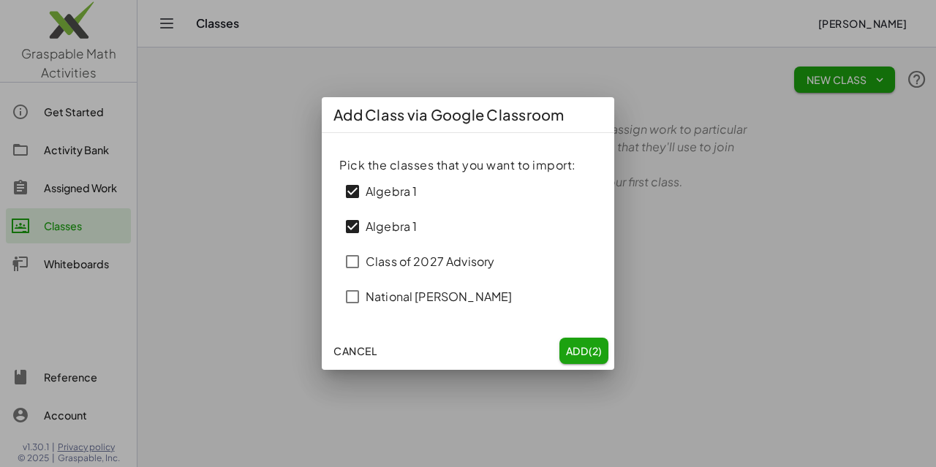
click at [566, 343] on button "Add (2)" at bounding box center [583, 351] width 49 height 26
